Goal: Information Seeking & Learning: Learn about a topic

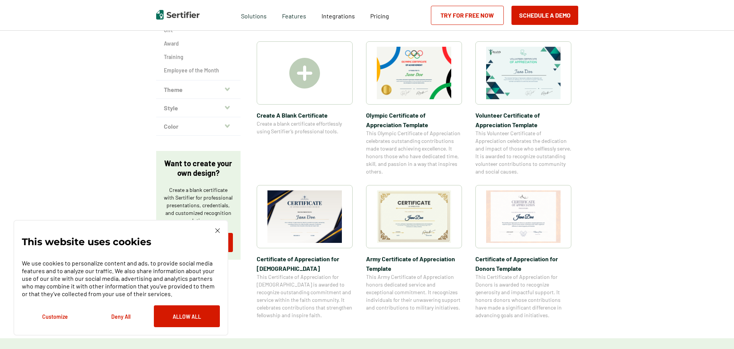
click at [408, 227] on img at bounding box center [414, 217] width 74 height 53
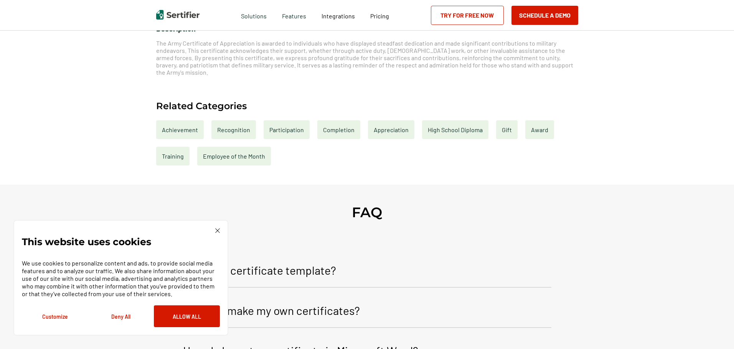
scroll to position [307, 0]
click at [218, 230] on img at bounding box center [217, 231] width 5 height 5
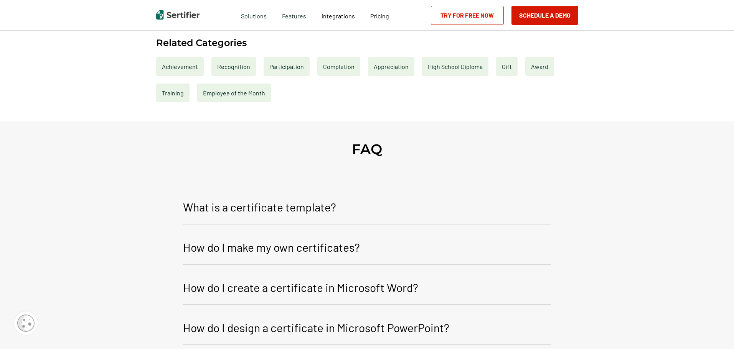
scroll to position [383, 0]
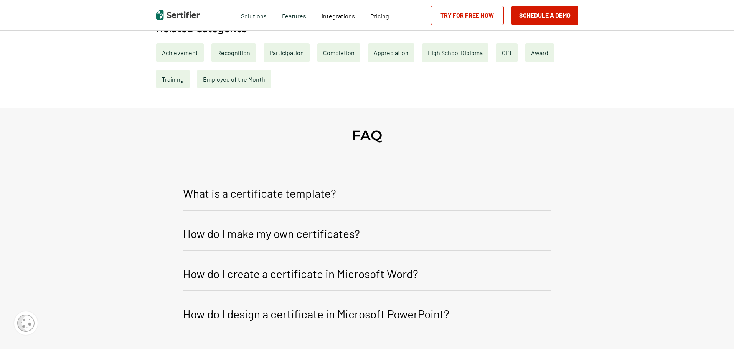
click at [312, 232] on p "How do I make my own certificates?" at bounding box center [271, 233] width 177 height 18
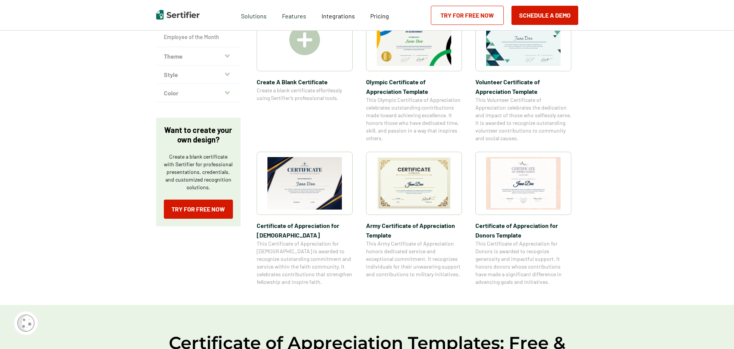
scroll to position [192, 0]
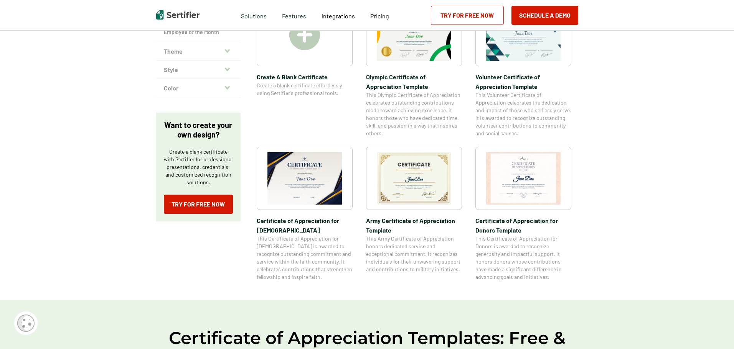
click at [410, 193] on img at bounding box center [414, 178] width 74 height 53
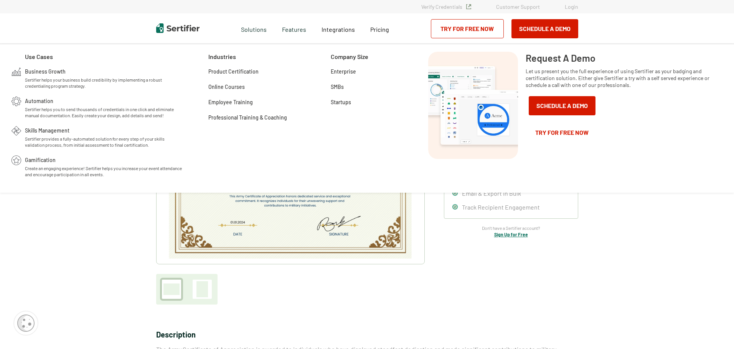
drag, startPoint x: 308, startPoint y: 70, endPoint x: 306, endPoint y: 66, distance: 4.6
